Goal: Information Seeking & Learning: Compare options

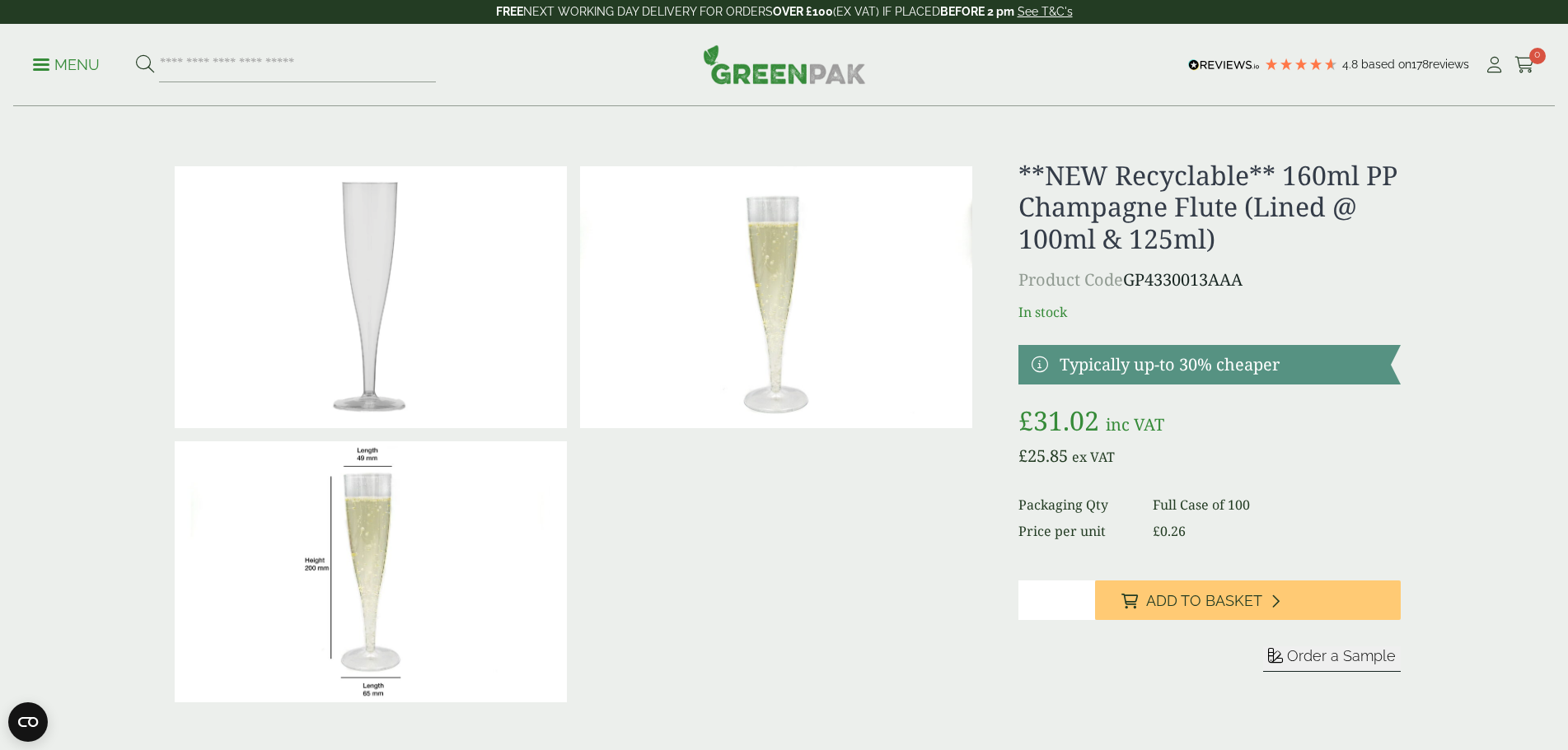
drag, startPoint x: 0, startPoint y: 0, endPoint x: 1512, endPoint y: 567, distance: 1614.8
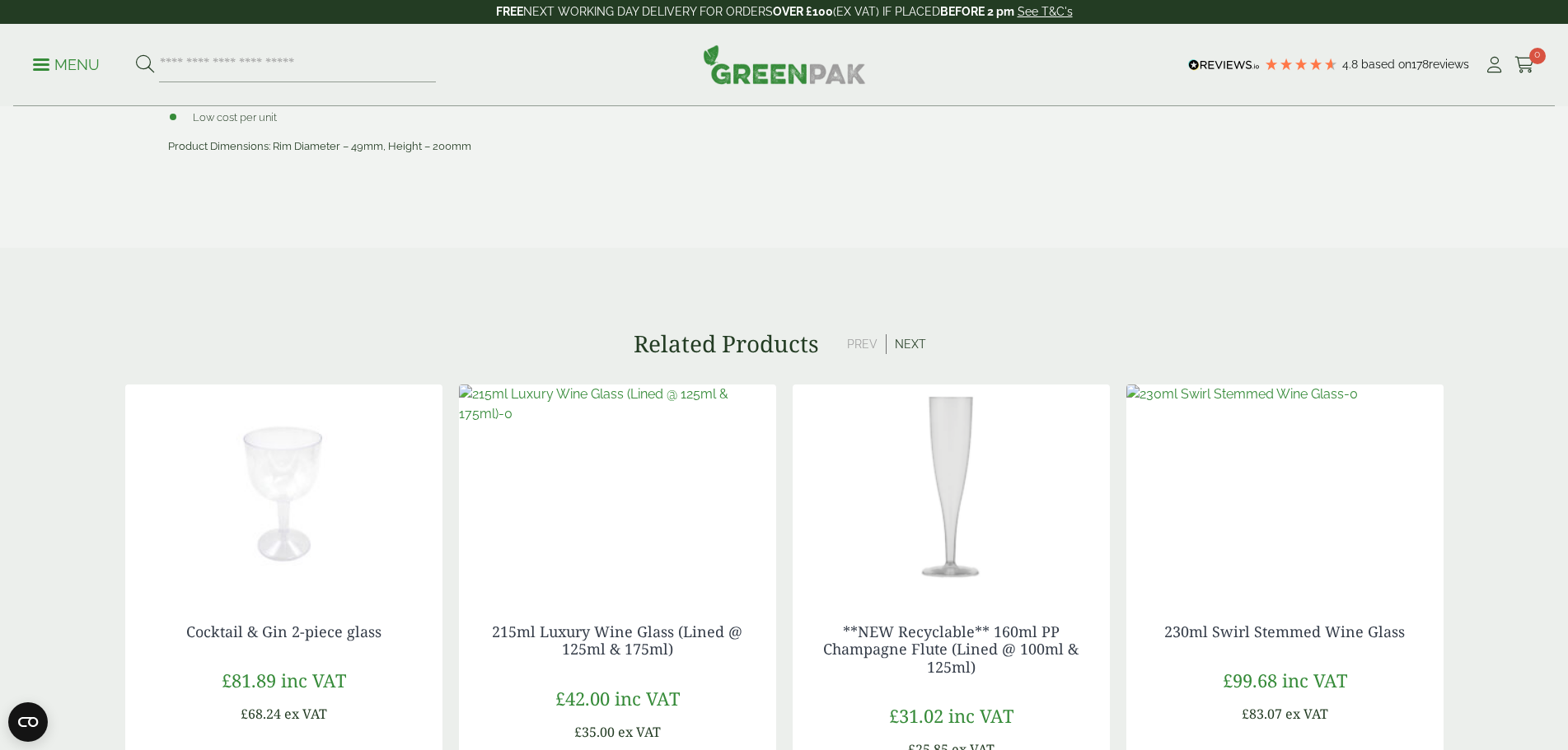
scroll to position [1153, 0]
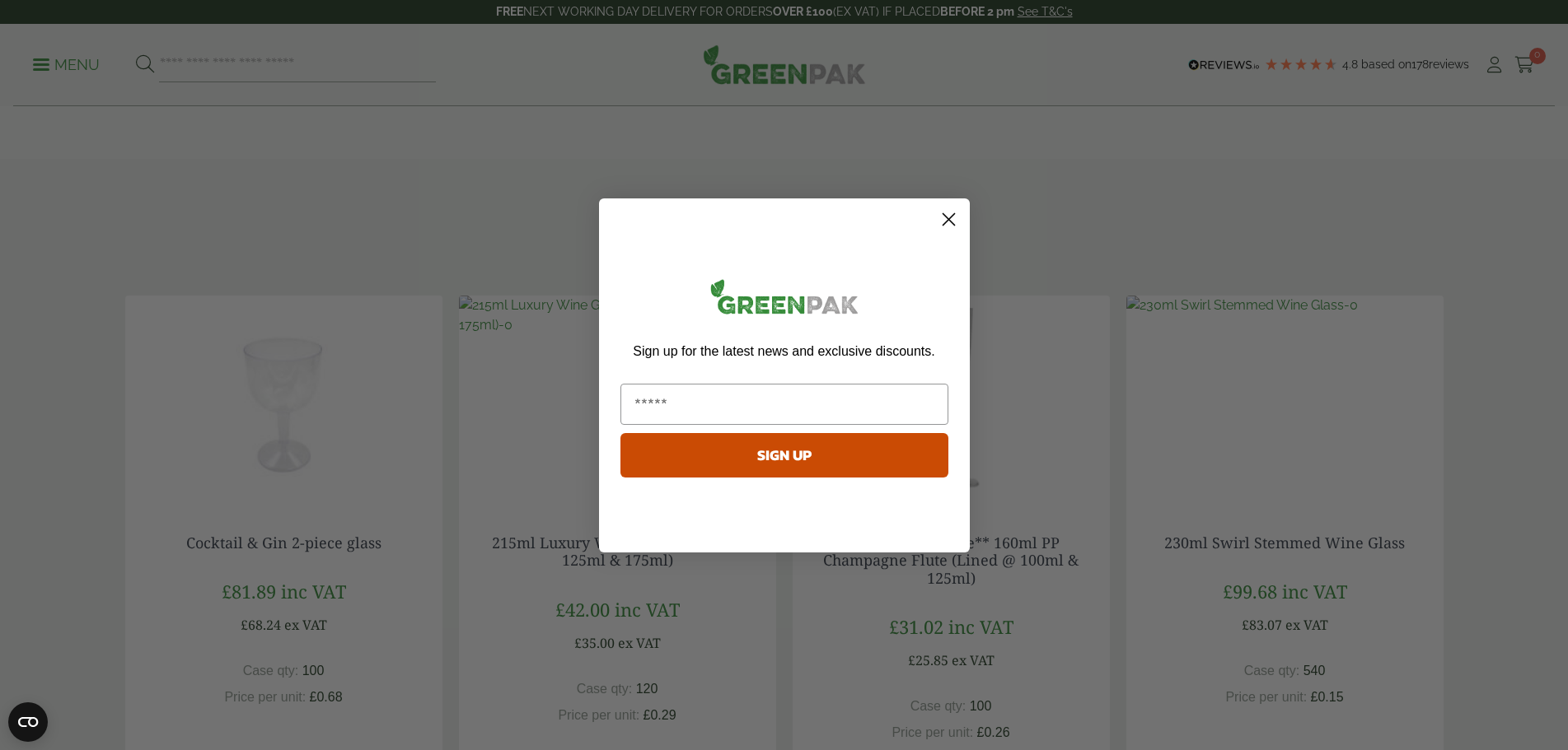
click at [951, 212] on circle "Close dialog" at bounding box center [948, 219] width 28 height 28
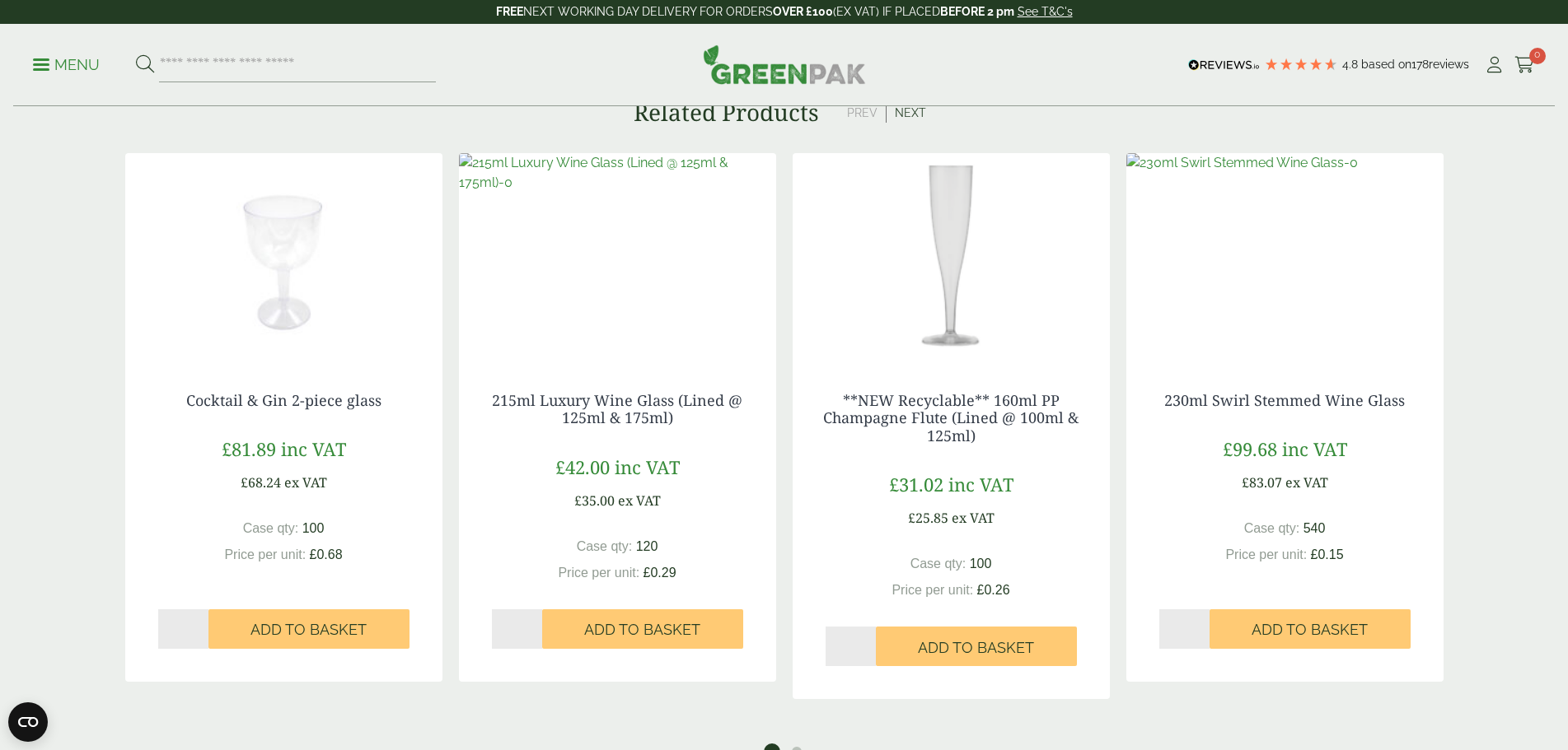
scroll to position [1318, 0]
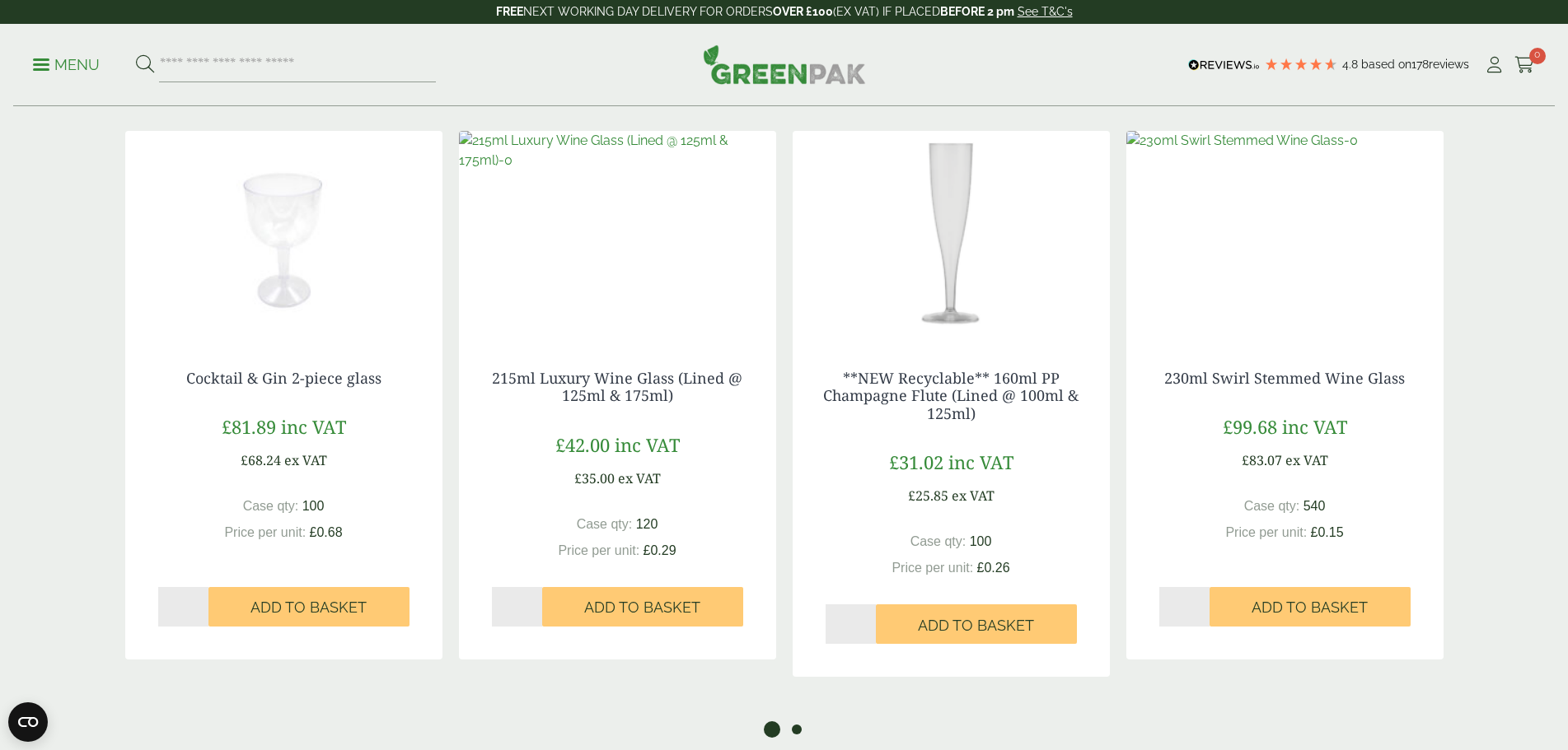
click at [798, 721] on button "2" at bounding box center [796, 729] width 16 height 16
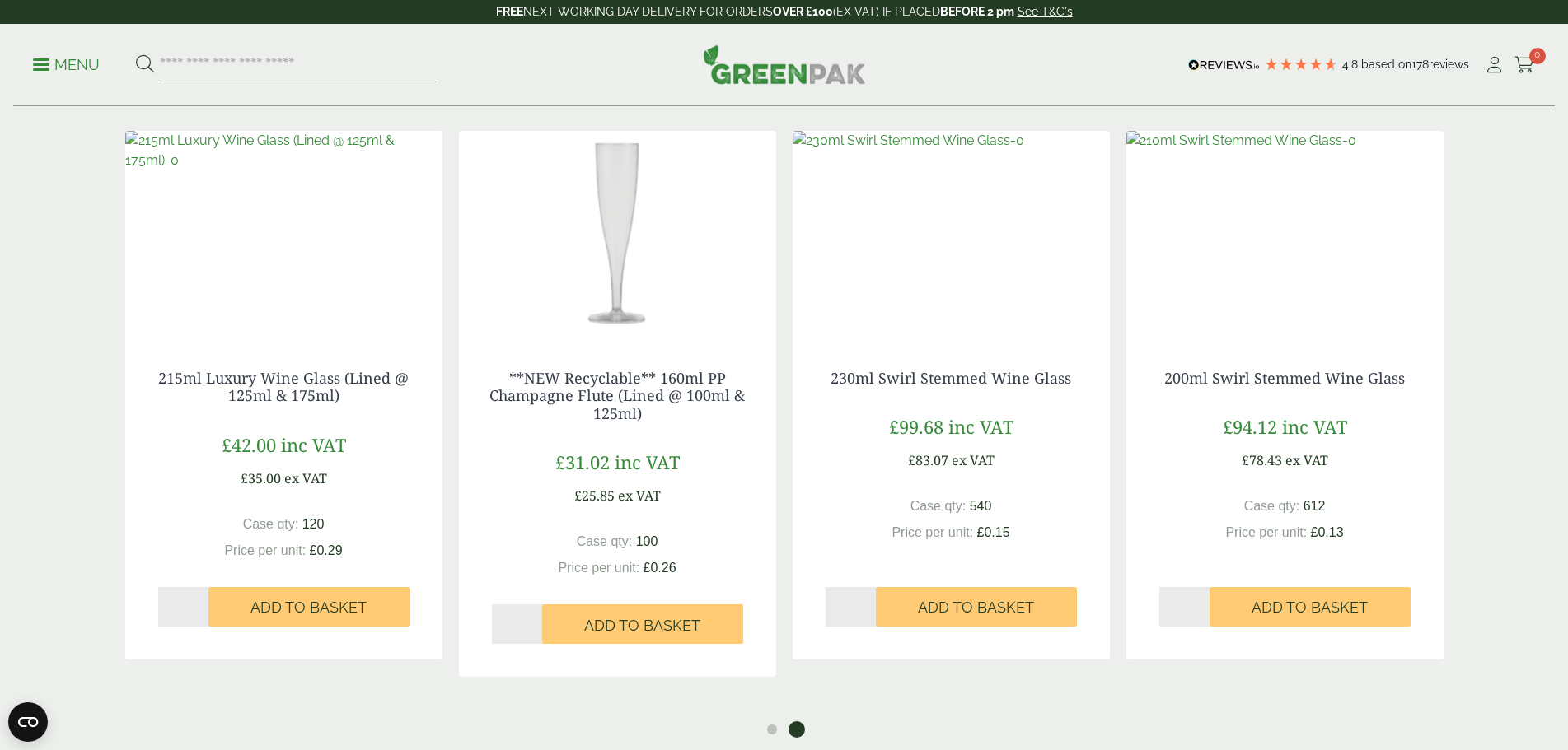
drag, startPoint x: 1486, startPoint y: 535, endPoint x: 1486, endPoint y: 573, distance: 38.0
click at [1486, 573] on section "Related Products Prev Next Cocktail & Gin 2-piece glass £ 81.89 inc VAT £ 68.24…" at bounding box center [784, 408] width 1568 height 662
click at [1487, 567] on section "Related Products Prev Next Cocktail & Gin 2-piece glass £ 81.89 inc VAT £ 68.24…" at bounding box center [784, 408] width 1568 height 662
drag, startPoint x: 1519, startPoint y: 502, endPoint x: 1494, endPoint y: 554, distance: 57.7
click at [1494, 554] on section "Related Products Prev Next Cocktail & Gin 2-piece glass £ 81.89 inc VAT £ 68.24…" at bounding box center [784, 408] width 1568 height 662
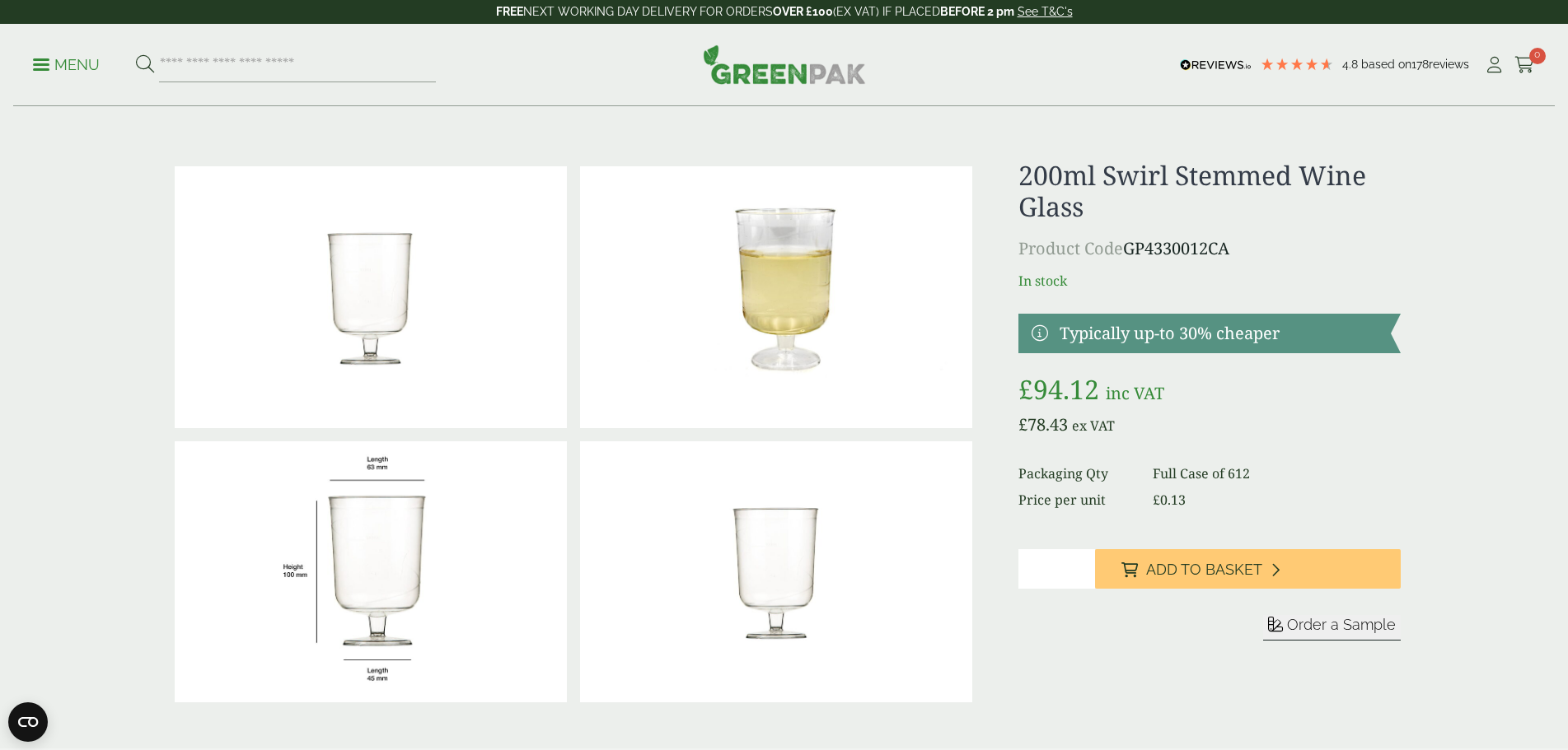
drag, startPoint x: 1405, startPoint y: 510, endPoint x: 1459, endPoint y: 475, distance: 64.4
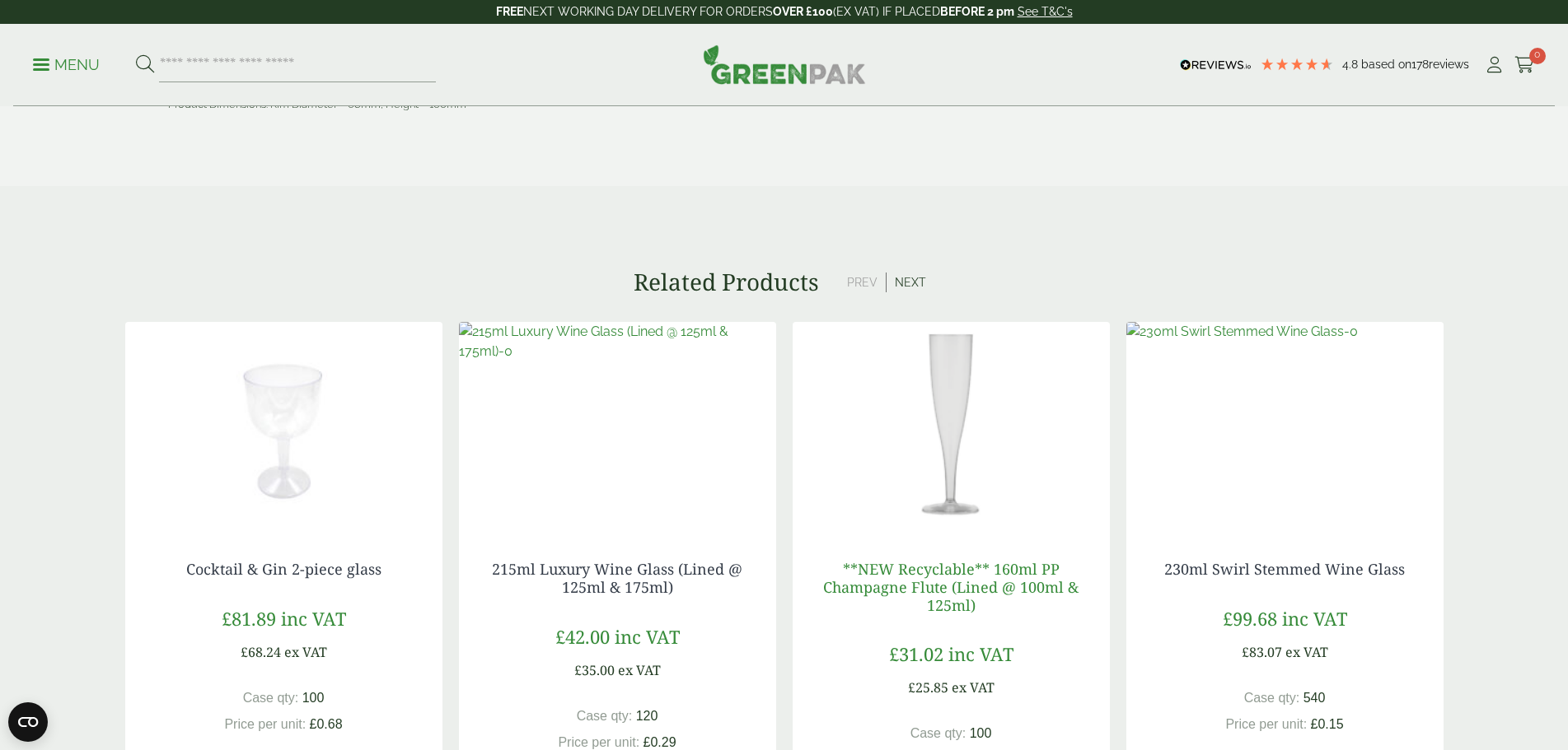
scroll to position [1153, 0]
